Goal: Communication & Community: Participate in discussion

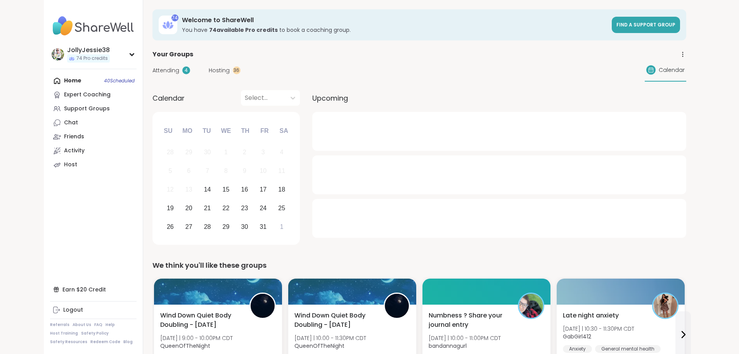
click at [153, 65] on div "Attending 4 Hosting 36 Calendar" at bounding box center [420, 70] width 534 height 23
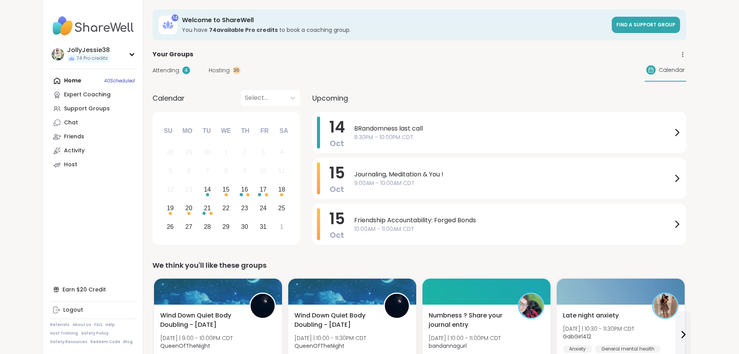
click at [153, 69] on span "Attending" at bounding box center [166, 70] width 27 height 8
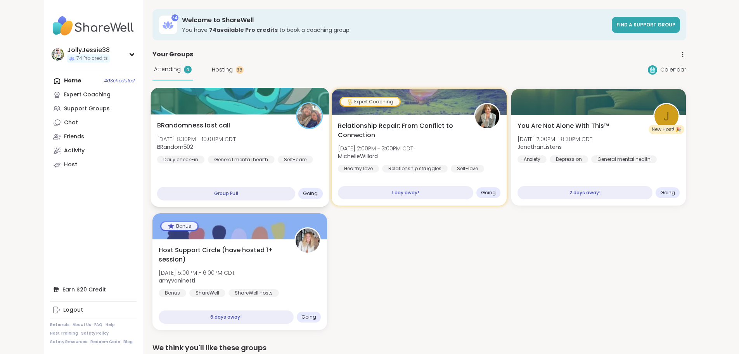
click at [229, 132] on div "BRandomness last call [DATE] 8:30PM - 10:00PM CDT BRandom502 Daily check-in Gen…" at bounding box center [240, 142] width 166 height 43
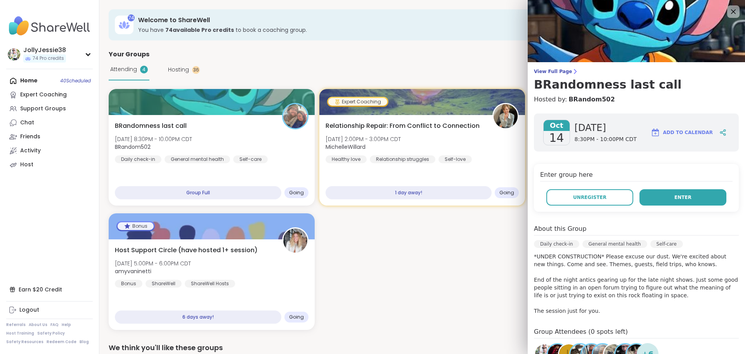
click at [660, 203] on button "Enter" at bounding box center [682, 197] width 87 height 16
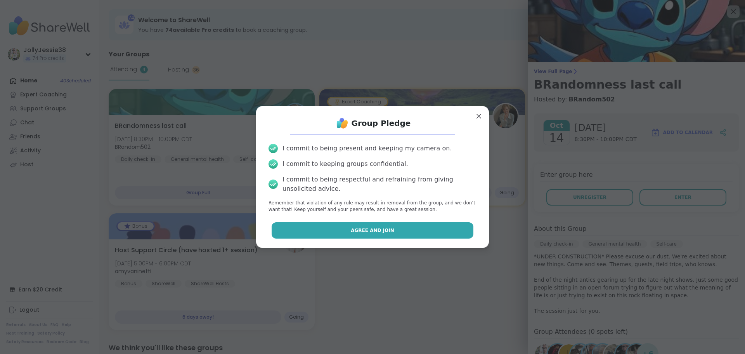
click at [397, 226] on button "Agree and Join" at bounding box center [373, 230] width 202 height 16
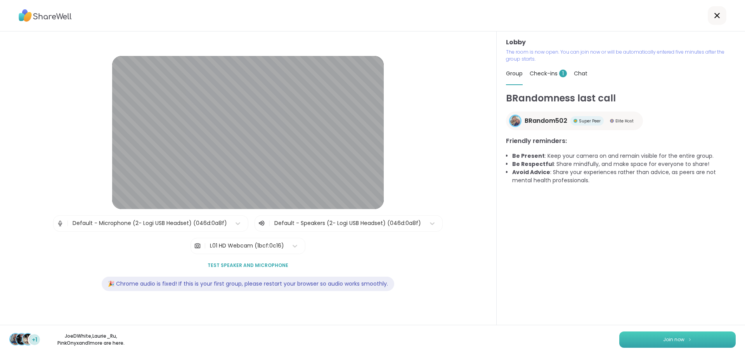
click at [696, 340] on button "Join now" at bounding box center [677, 339] width 116 height 16
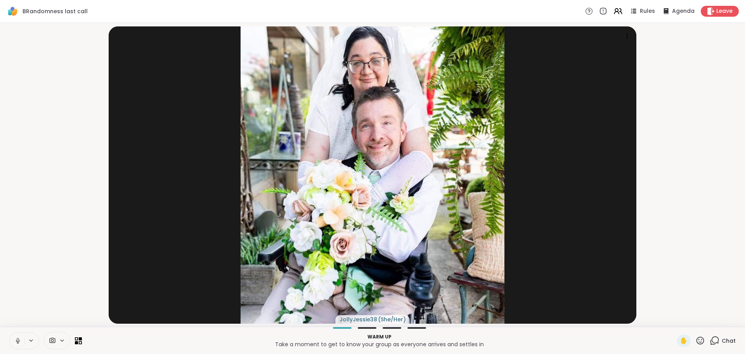
click at [20, 335] on button at bounding box center [17, 340] width 15 height 16
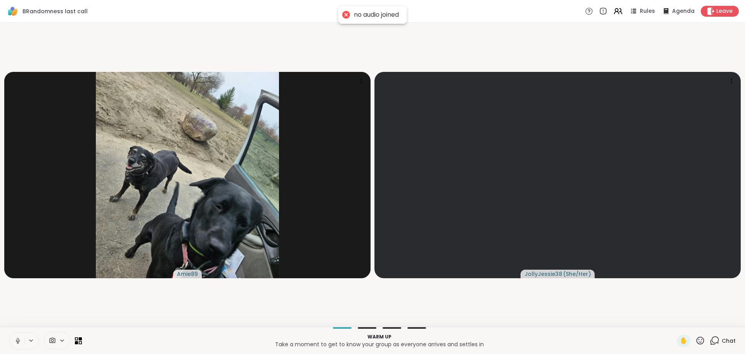
click at [12, 339] on button at bounding box center [17, 340] width 15 height 16
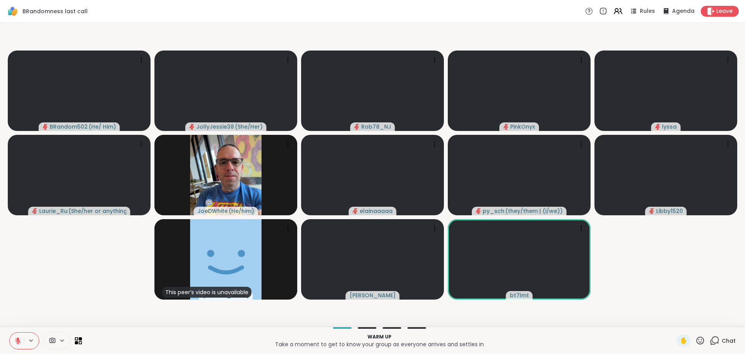
click at [711, 341] on icon at bounding box center [715, 340] width 10 height 10
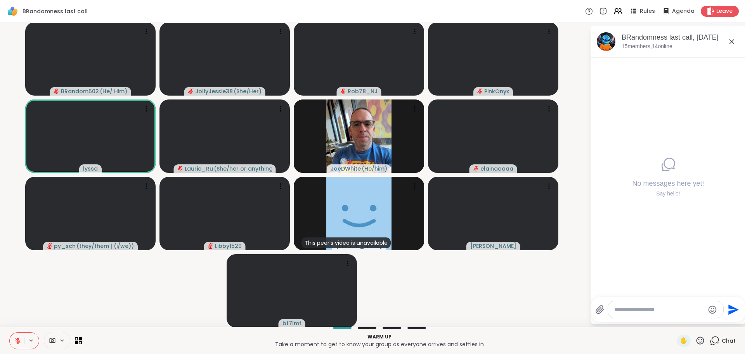
click at [77, 296] on video-player-container "BRandom502 ( He/ Him ) JollyJessie38 ( She/Her ) Rob78_NJ PinkOnyx lyssa Laurie…" at bounding box center [295, 174] width 581 height 297
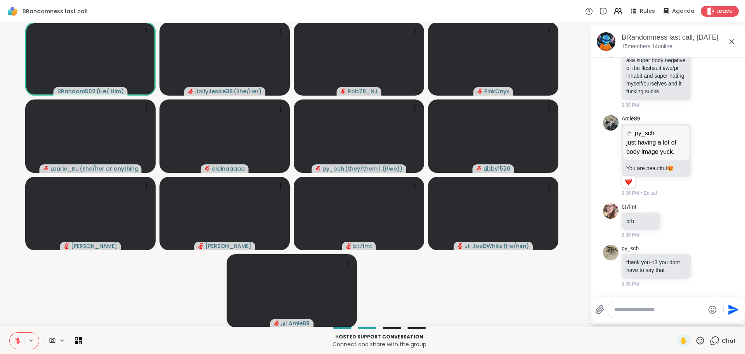
scroll to position [406, 0]
click at [652, 309] on textarea "Type your message" at bounding box center [659, 309] width 90 height 8
click at [651, 309] on textarea "Type your message" at bounding box center [659, 309] width 90 height 8
click at [650, 310] on textarea "Type your message" at bounding box center [659, 309] width 90 height 8
click at [649, 311] on textarea "Type your message" at bounding box center [659, 309] width 90 height 8
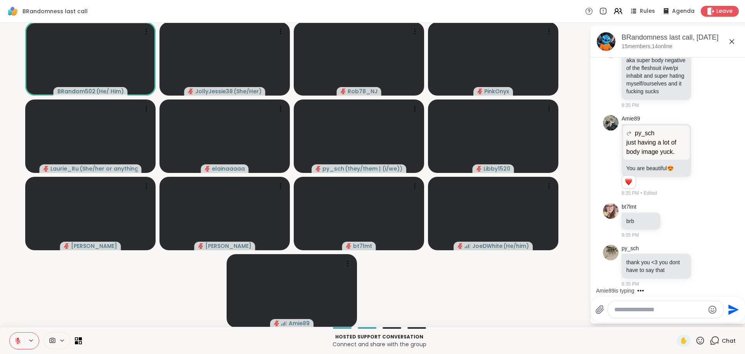
click at [649, 312] on textarea "Type your message" at bounding box center [659, 309] width 90 height 8
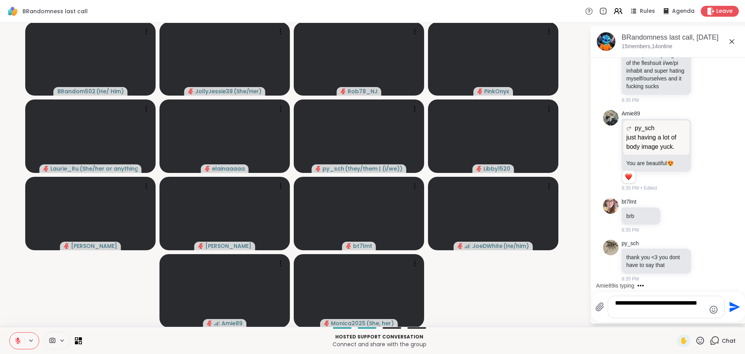
scroll to position [0, 0]
type textarea "**********"
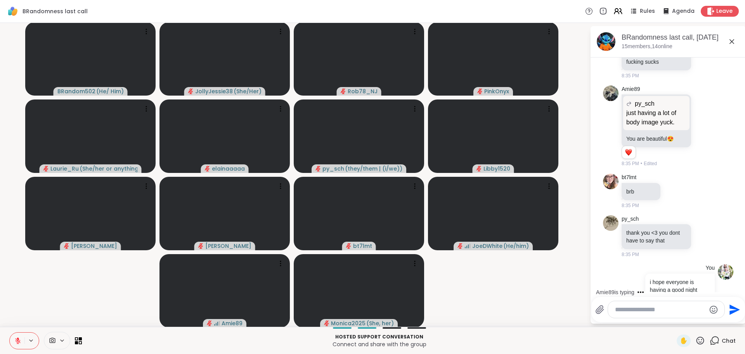
scroll to position [455, 0]
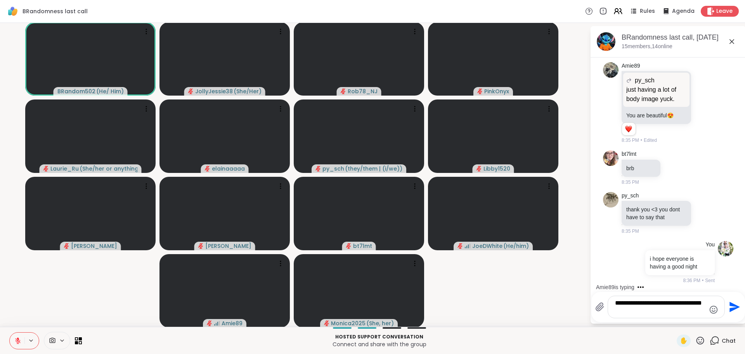
type textarea "**********"
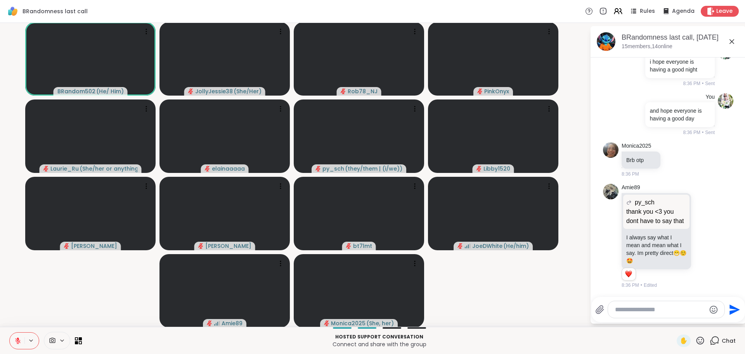
scroll to position [666, 0]
type textarea "*"
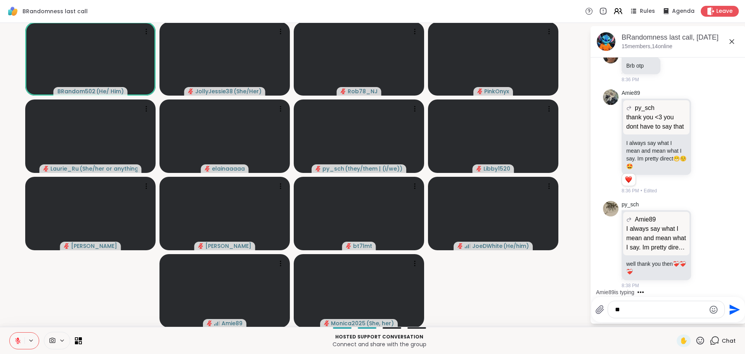
type textarea "*"
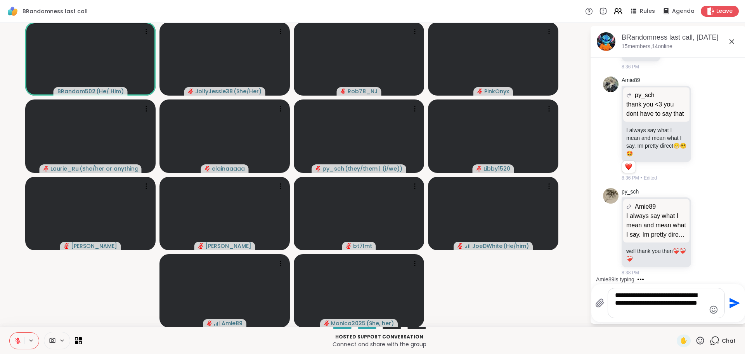
type textarea "**********"
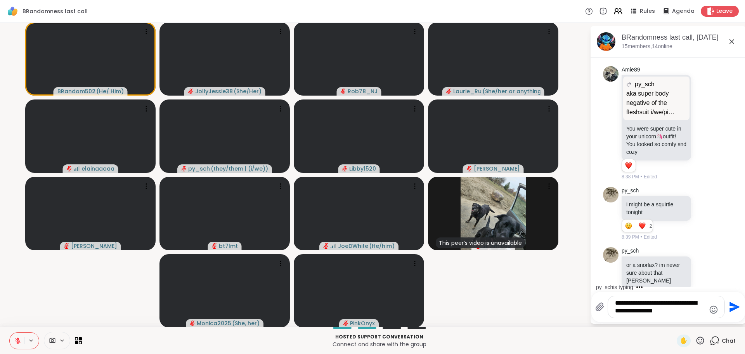
scroll to position [1090, 0]
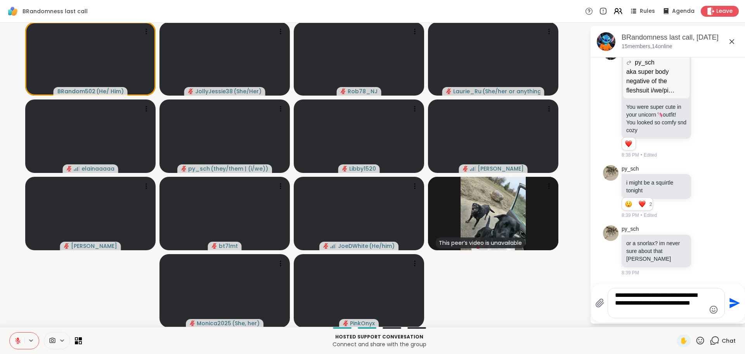
type textarea "**********"
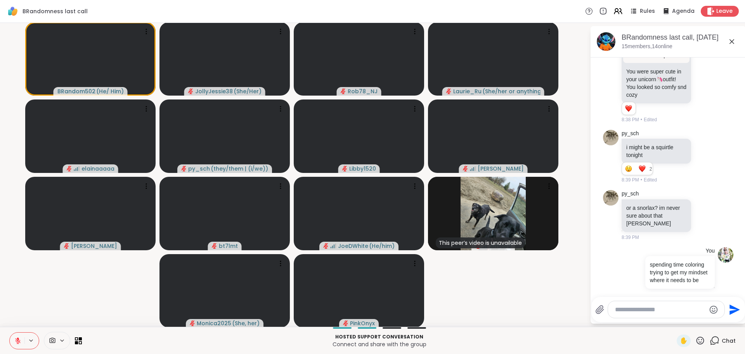
scroll to position [1150, 0]
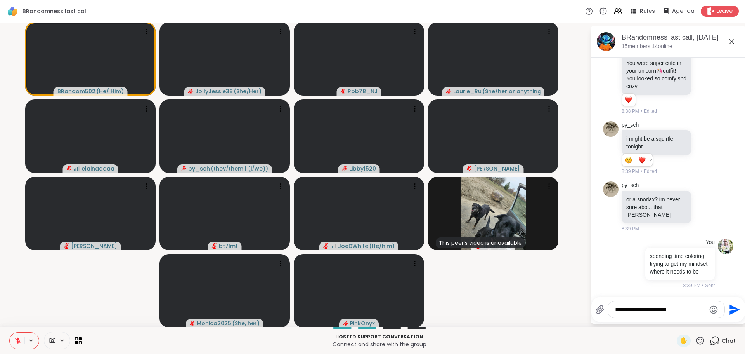
type textarea "**********"
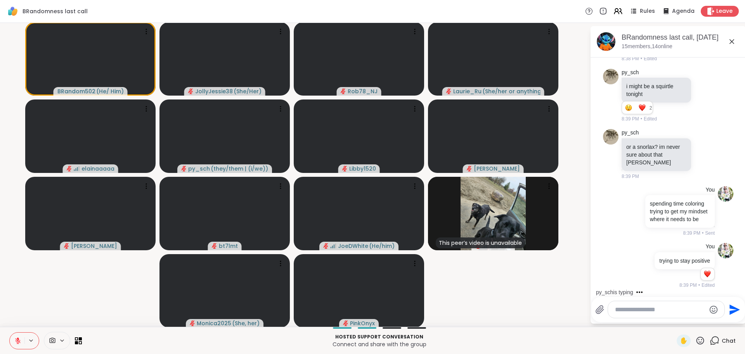
scroll to position [1303, 0]
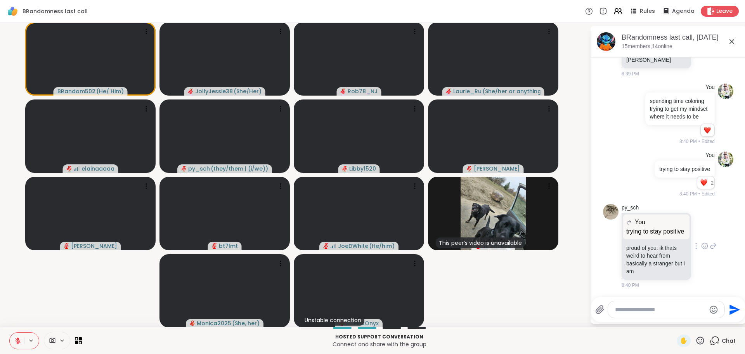
click at [701, 250] on div at bounding box center [704, 245] width 7 height 9
click at [697, 241] on button "Select Reaction: Heart" at bounding box center [705, 233] width 16 height 16
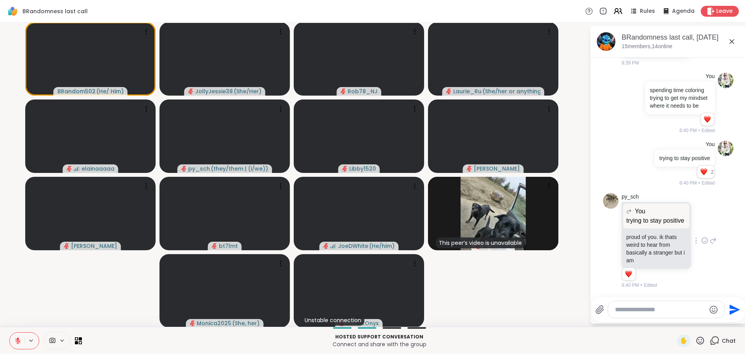
scroll to position [1325, 0]
click at [710, 237] on icon at bounding box center [713, 240] width 7 height 9
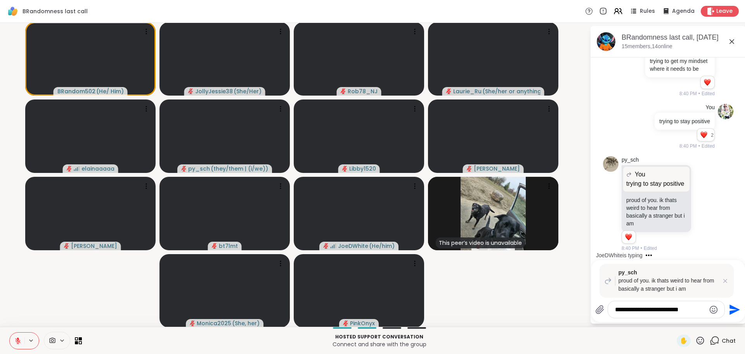
type textarea "**********"
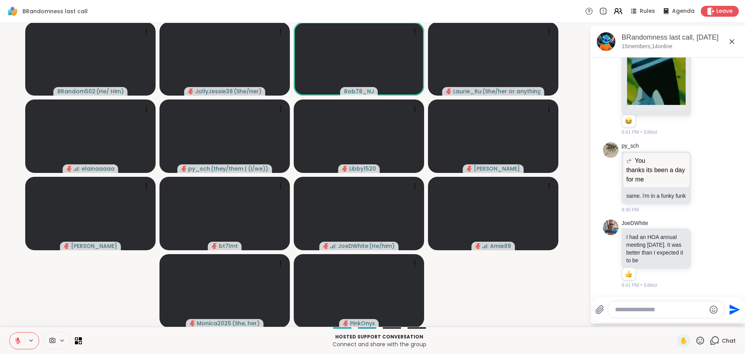
scroll to position [1814, 0]
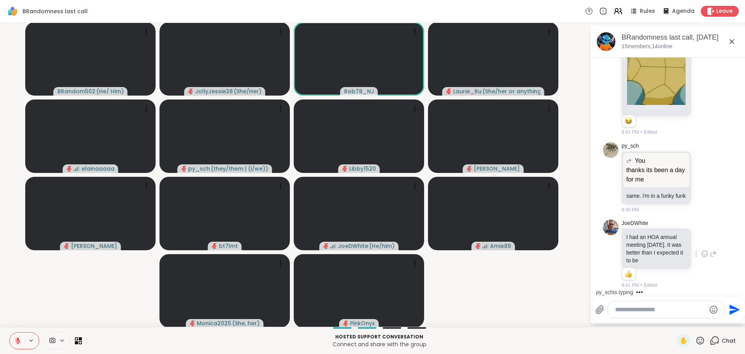
click at [701, 253] on icon at bounding box center [704, 254] width 7 height 8
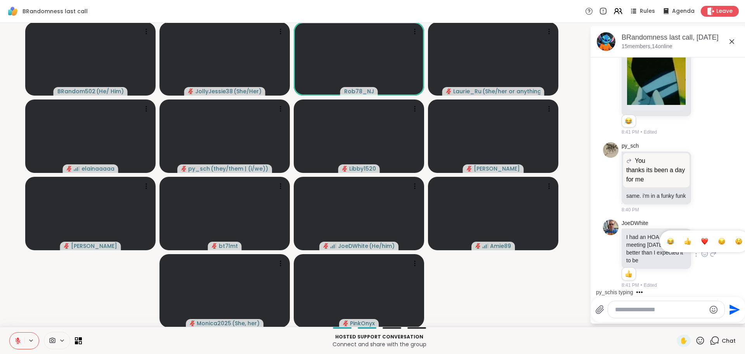
click at [701, 244] on div "Select Reaction: Heart" at bounding box center [704, 240] width 7 height 7
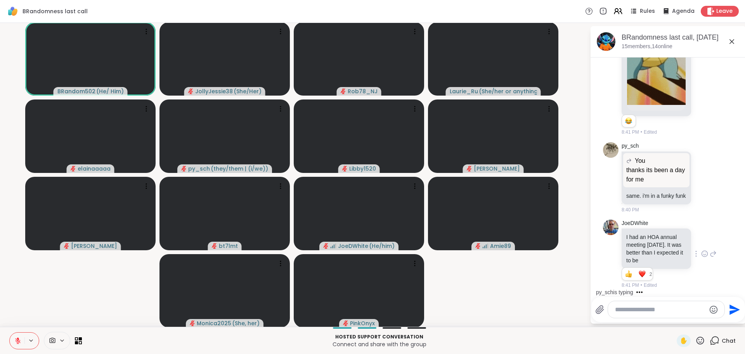
click at [635, 309] on textarea "Type your message" at bounding box center [660, 309] width 90 height 8
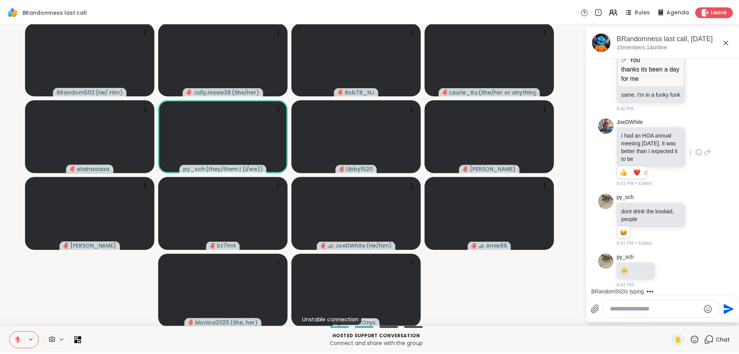
scroll to position [2003, 0]
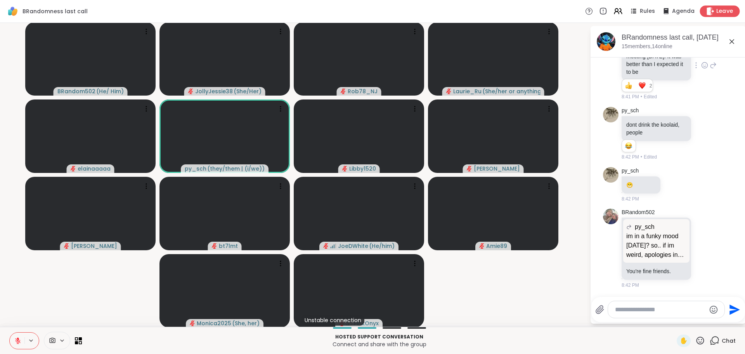
click at [716, 13] on span "Leave" at bounding box center [724, 11] width 17 height 8
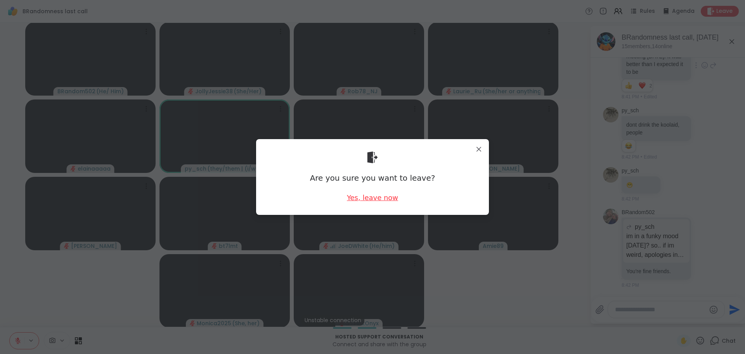
click at [366, 199] on div "Yes, leave now" at bounding box center [372, 197] width 51 height 10
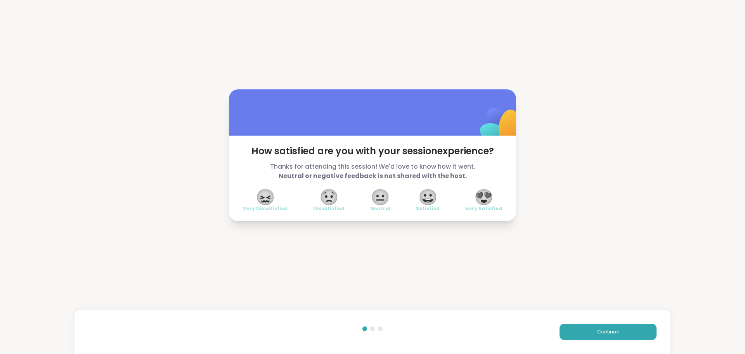
click at [485, 191] on span "😍" at bounding box center [483, 197] width 19 height 14
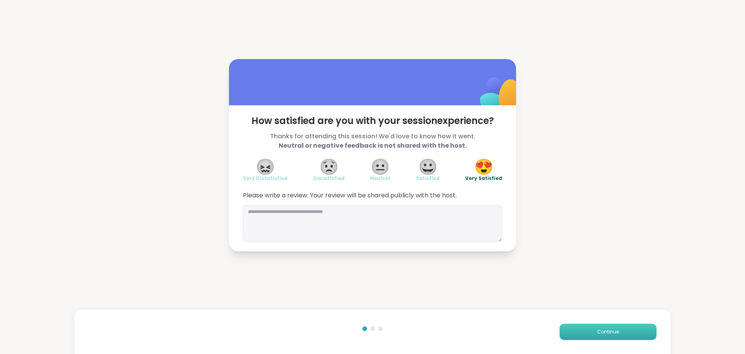
click at [593, 326] on button "Continue" at bounding box center [608, 331] width 97 height 16
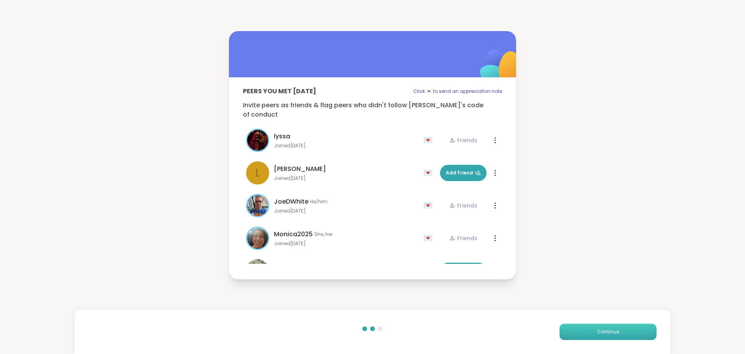
click at [593, 327] on button "Continue" at bounding box center [608, 331] width 97 height 16
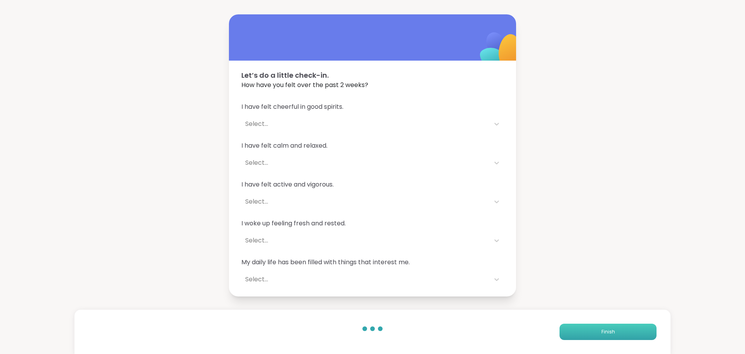
click at [593, 327] on button "Finish" at bounding box center [608, 331] width 97 height 16
